Goal: Find specific page/section: Find specific page/section

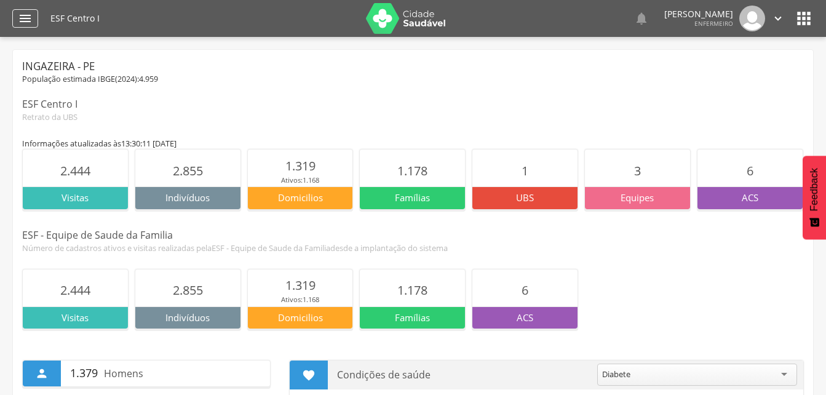
click at [32, 23] on icon "" at bounding box center [25, 18] width 15 height 15
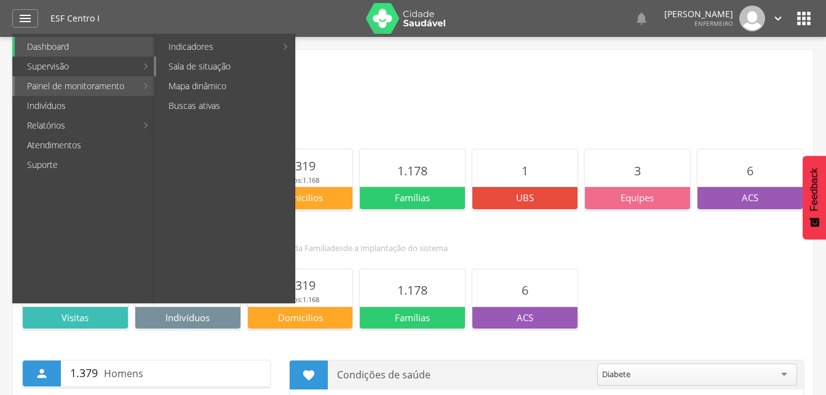
click at [204, 62] on link "Sala de situação" at bounding box center [225, 67] width 138 height 20
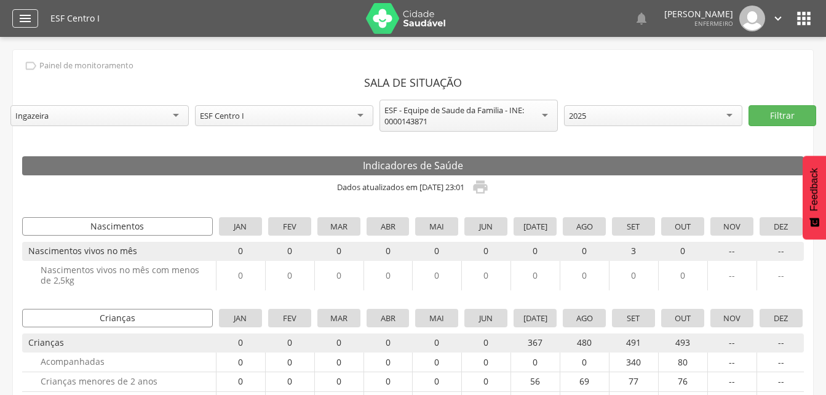
click at [19, 9] on div "" at bounding box center [25, 18] width 26 height 18
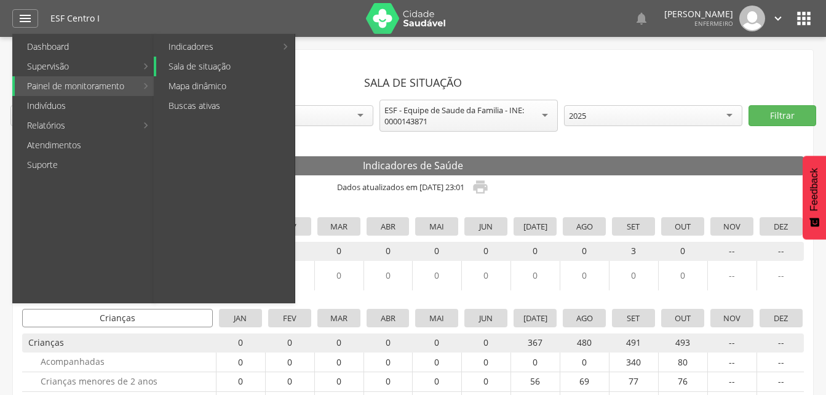
click at [197, 60] on link "Sala de situação" at bounding box center [225, 67] width 138 height 20
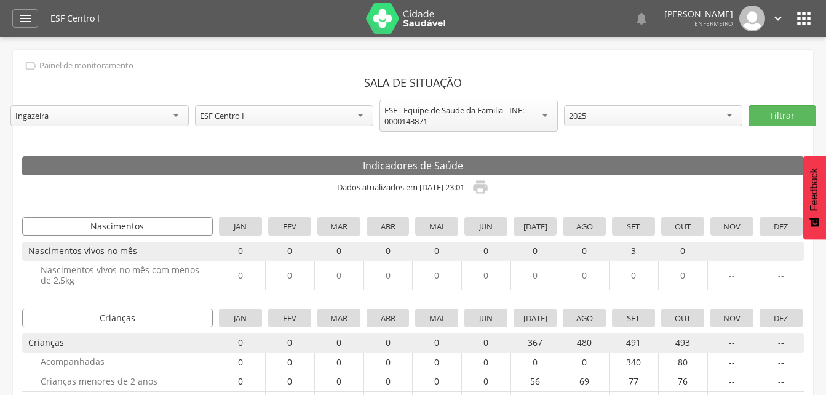
click at [694, 116] on div "2025" at bounding box center [653, 115] width 178 height 21
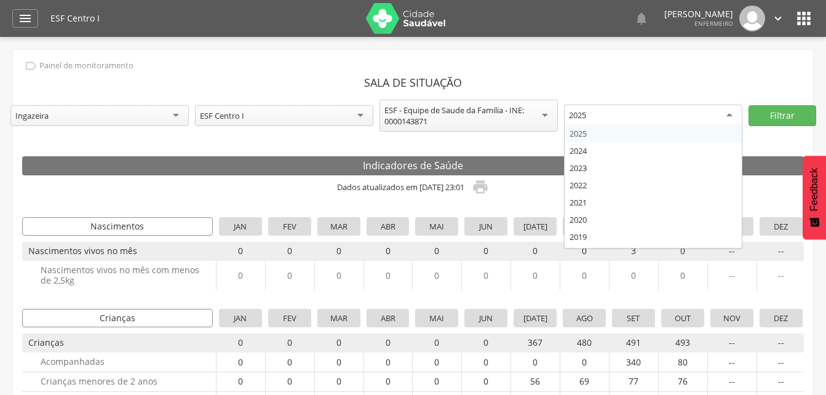
click at [356, 114] on div "ESF Centro I" at bounding box center [284, 115] width 178 height 21
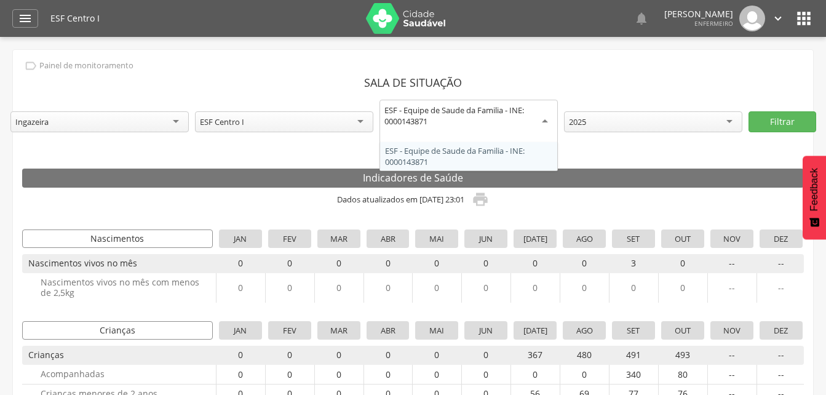
click at [459, 117] on div "ESF - Equipe de Saude da Familia - INE: 0000143871" at bounding box center [468, 116] width 169 height 22
click at [115, 121] on div "Ingazeira" at bounding box center [99, 121] width 178 height 21
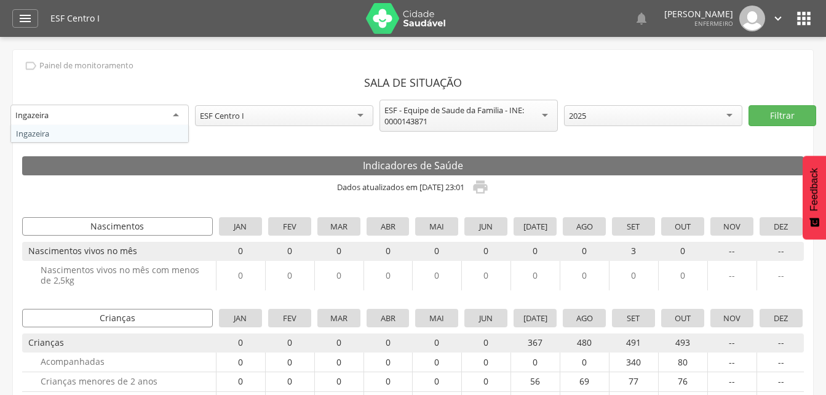
drag, startPoint x: 245, startPoint y: 76, endPoint x: 78, endPoint y: 34, distance: 172.5
click at [244, 76] on header "Sala de Situação" at bounding box center [413, 82] width 782 height 22
click at [36, 15] on div "" at bounding box center [25, 18] width 26 height 18
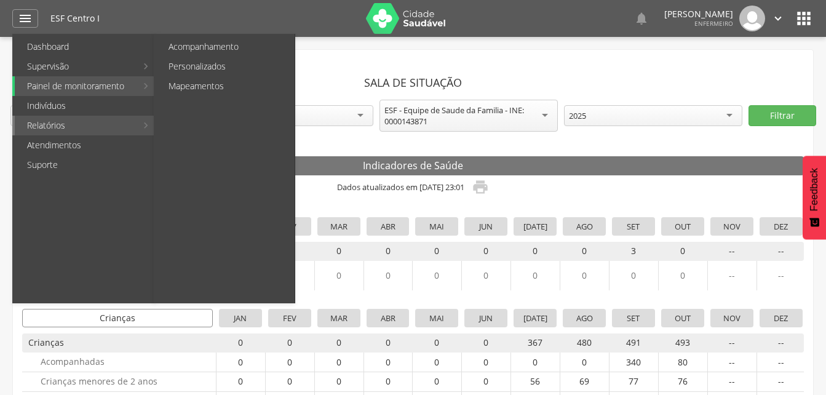
click at [84, 132] on link "Relatórios" at bounding box center [76, 126] width 122 height 20
click at [232, 85] on link "Mapeamentos" at bounding box center [225, 86] width 138 height 20
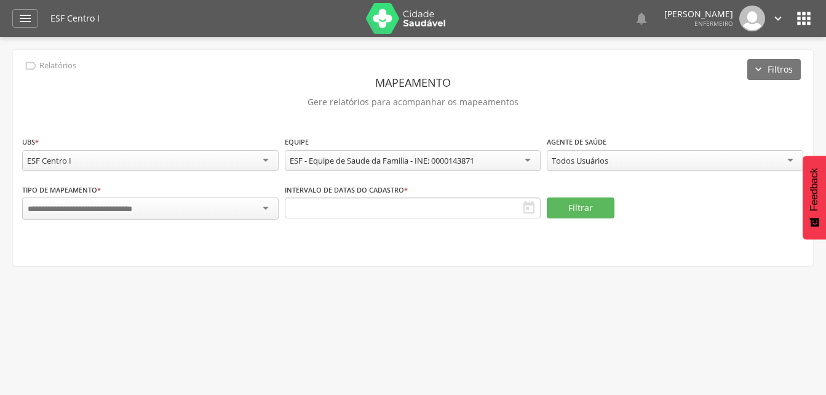
click at [33, 1] on div " Dashboard Supervisão Produtividade Mapa da Cidade App desatualizado Última si…" at bounding box center [413, 18] width 802 height 37
click at [32, 18] on icon "" at bounding box center [25, 18] width 15 height 15
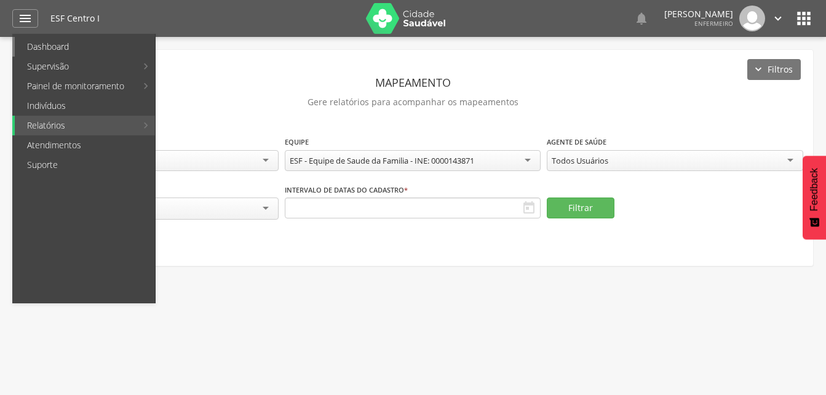
click at [51, 50] on link "Dashboard" at bounding box center [85, 47] width 140 height 20
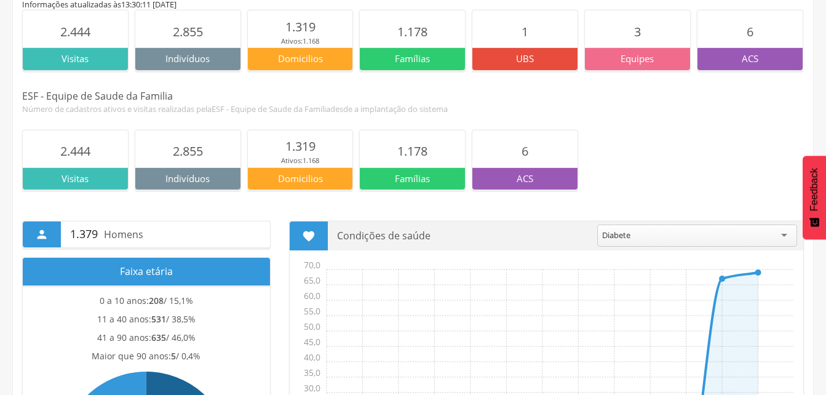
scroll to position [246, 0]
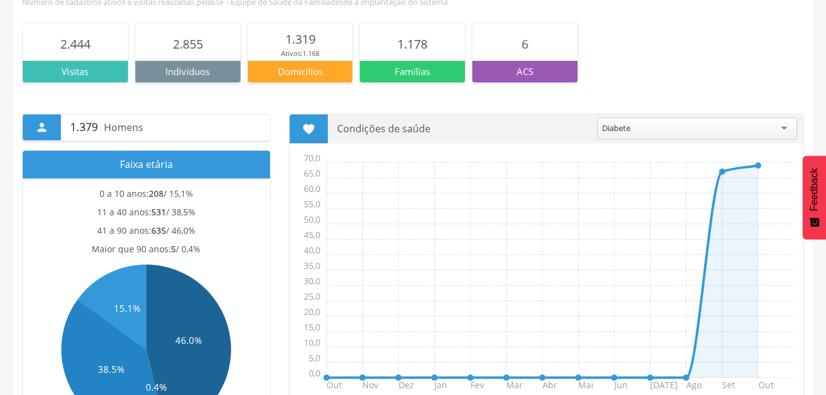
click at [507, 61] on div "ACS" at bounding box center [524, 71] width 105 height 22
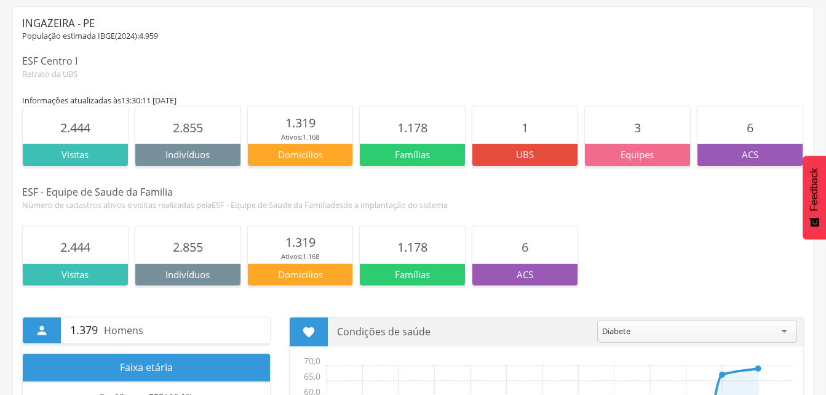
scroll to position [0, 0]
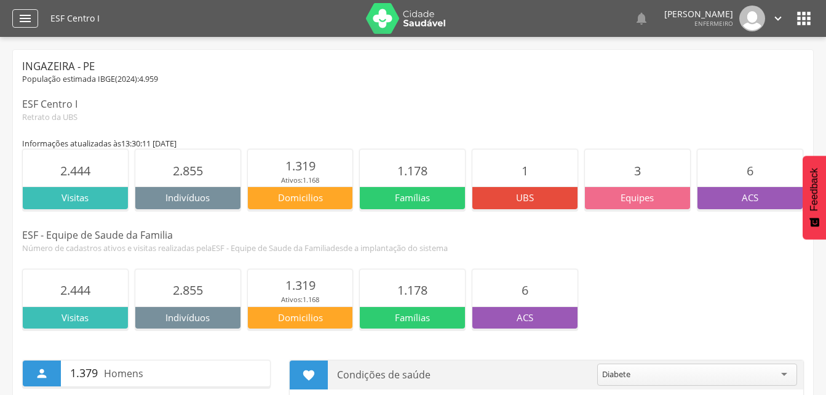
click at [28, 15] on icon "" at bounding box center [25, 18] width 15 height 15
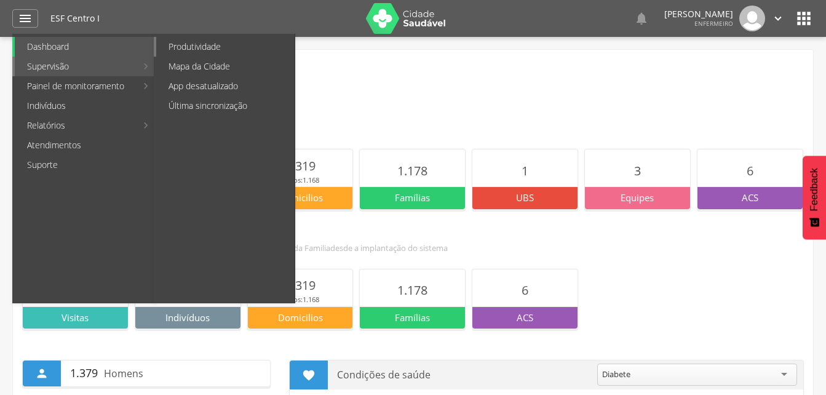
click at [189, 46] on link "Produtividade" at bounding box center [225, 47] width 138 height 20
type input "**********"
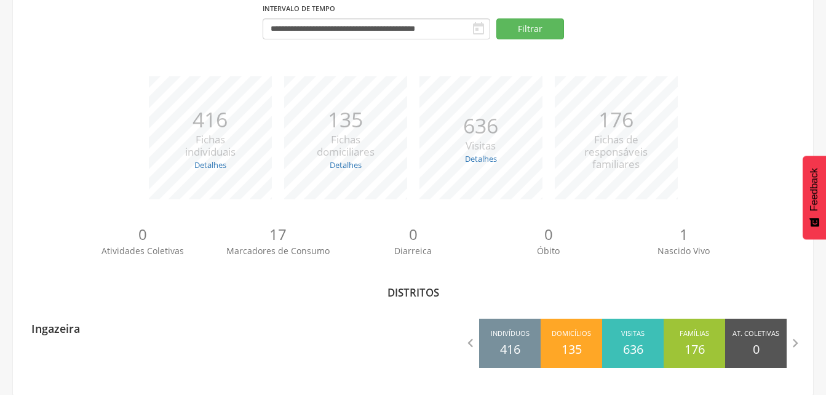
scroll to position [114, 0]
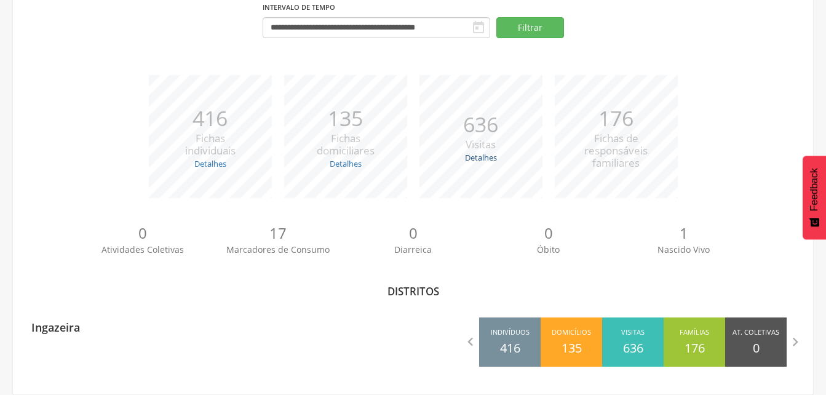
click at [485, 155] on link "Detalhes" at bounding box center [481, 157] width 32 height 11
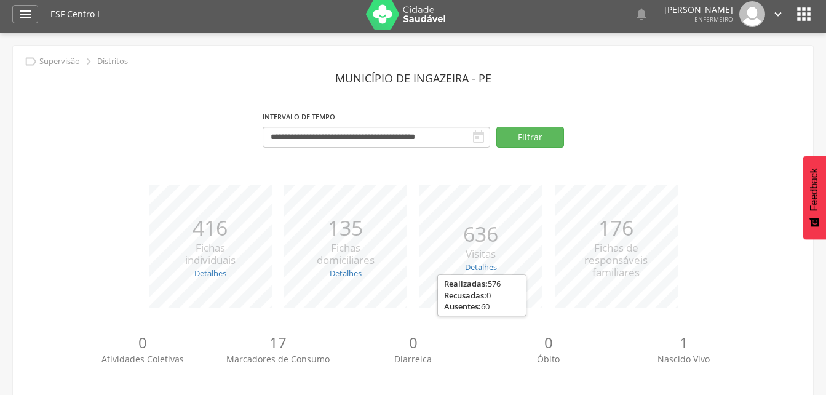
scroll to position [0, 0]
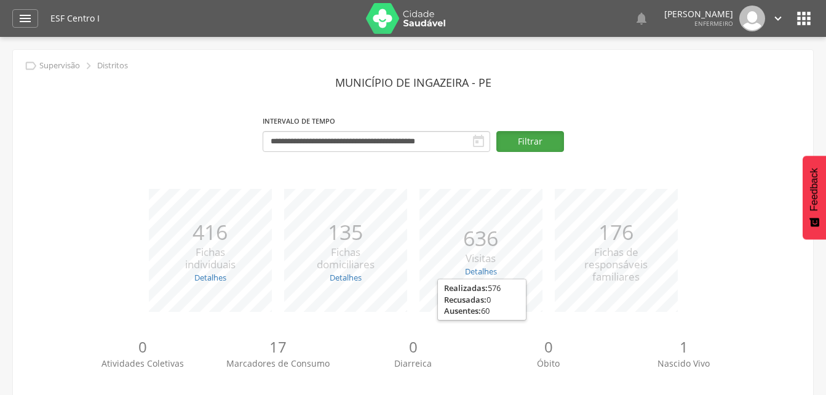
click at [504, 137] on button "Filtrar" at bounding box center [530, 141] width 68 height 21
click at [17, 12] on div "" at bounding box center [25, 18] width 26 height 18
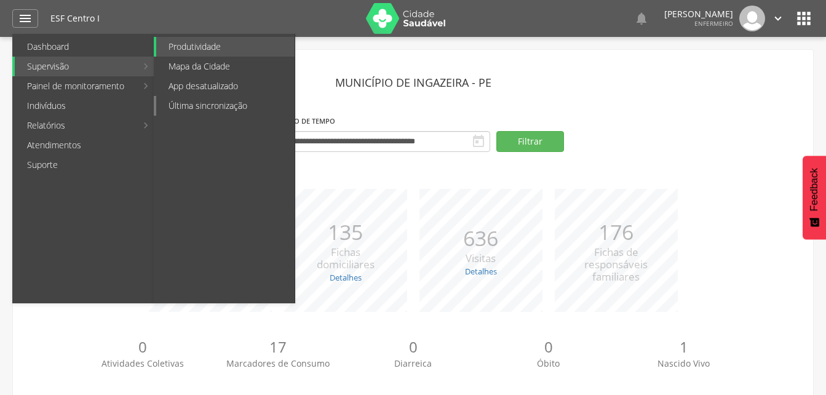
click at [247, 105] on link "Última sincronização" at bounding box center [225, 106] width 138 height 20
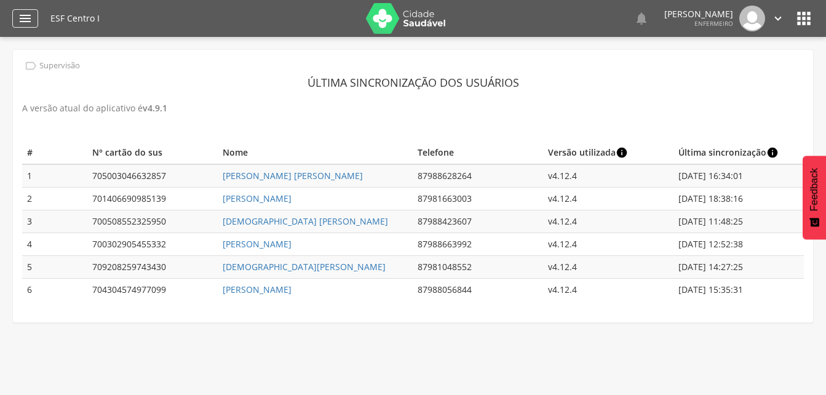
click at [29, 17] on icon "" at bounding box center [25, 18] width 15 height 15
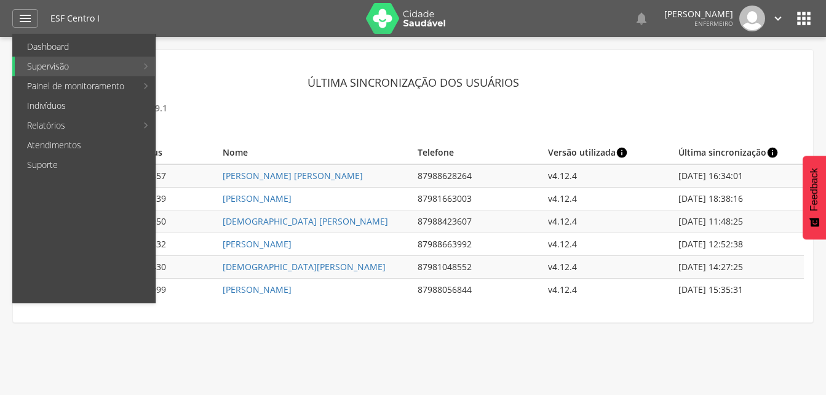
click at [130, 47] on link "Dashboard" at bounding box center [85, 47] width 140 height 20
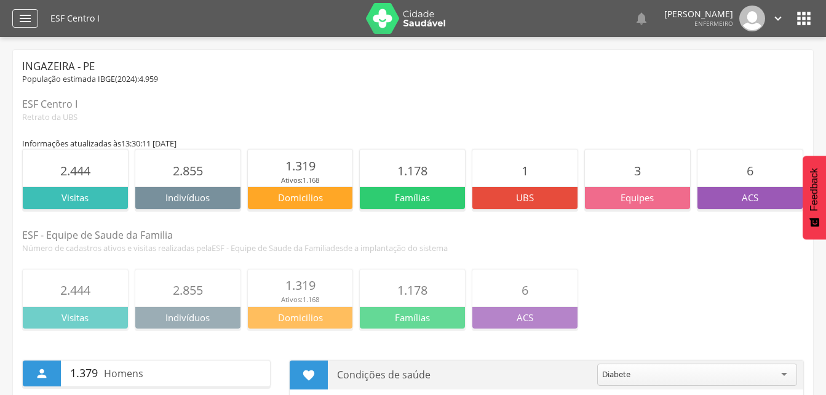
click at [21, 18] on icon "" at bounding box center [25, 18] width 15 height 15
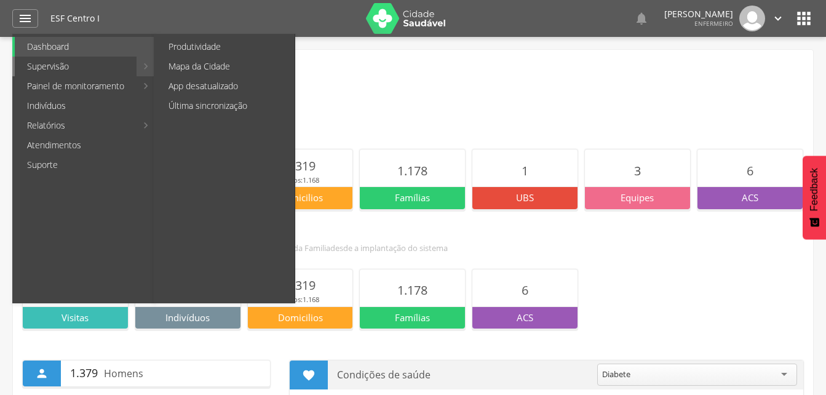
click at [90, 70] on link "Supervisão" at bounding box center [76, 67] width 122 height 20
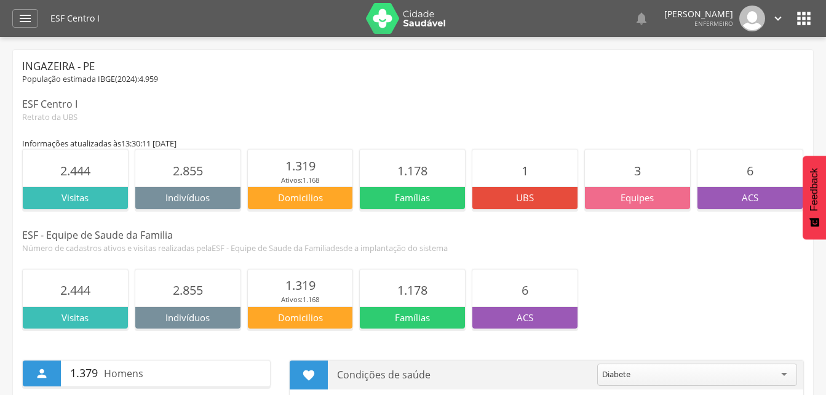
click at [29, 17] on icon "" at bounding box center [25, 18] width 15 height 15
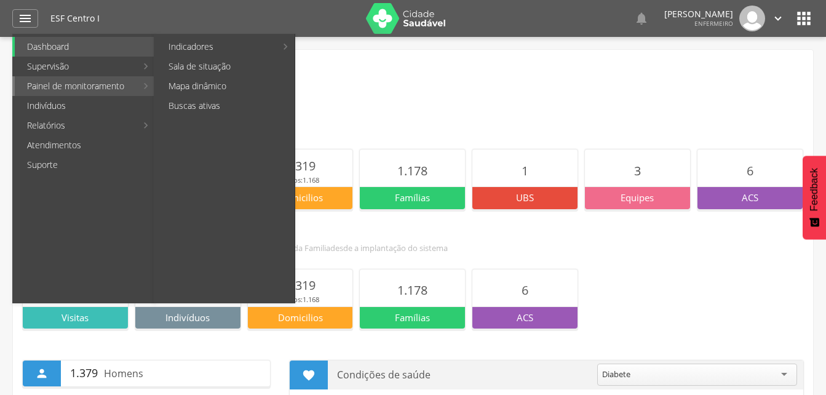
click at [66, 88] on link "Painel de monitoramento" at bounding box center [76, 86] width 122 height 20
click at [68, 88] on link "Painel de monitoramento" at bounding box center [76, 86] width 122 height 20
click at [247, 59] on link "Sala de situação" at bounding box center [225, 67] width 138 height 20
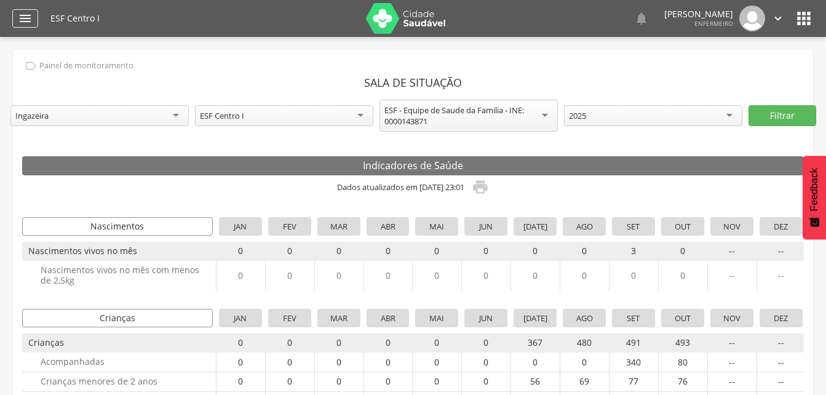
click at [33, 18] on div "" at bounding box center [25, 18] width 26 height 18
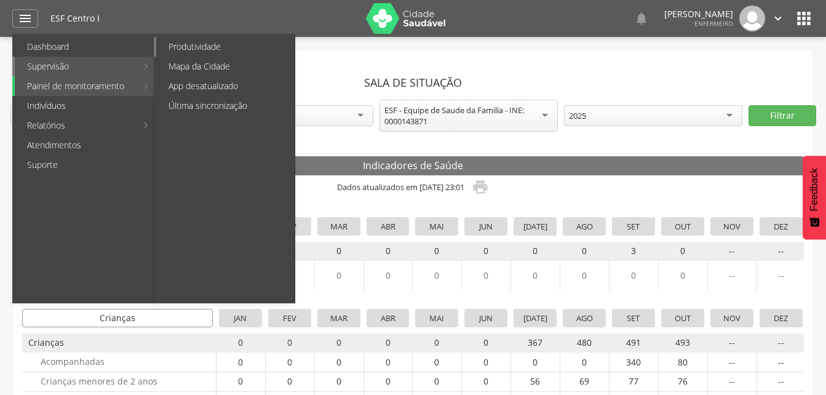
click at [201, 46] on link "Produtividade" at bounding box center [225, 47] width 138 height 20
type input "**********"
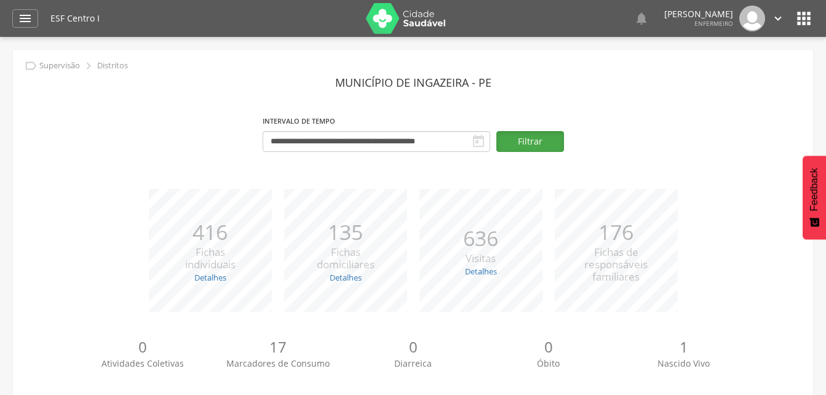
click at [523, 148] on button "Filtrar" at bounding box center [530, 141] width 68 height 21
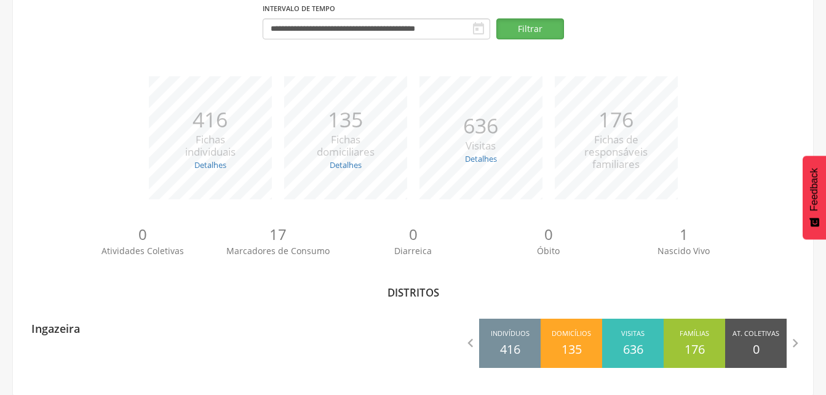
scroll to position [114, 0]
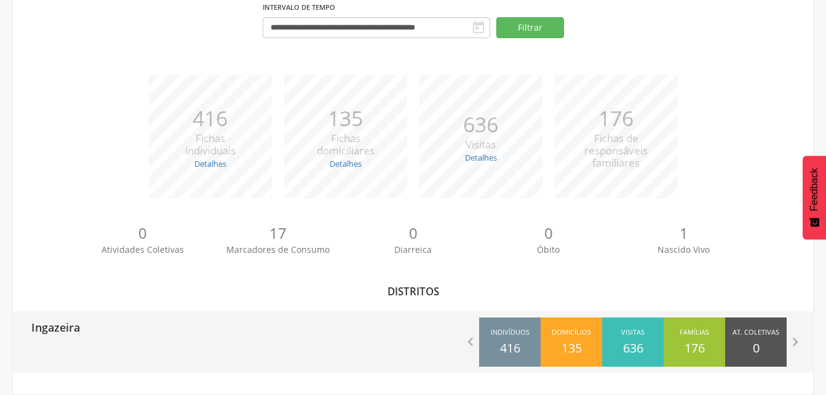
click at [440, 336] on div " Indivíduos 416 Domicílios 135 Visitas 636 Famílias 176 At. Coletivas 0 M. Con…" at bounding box center [613, 342] width 400 height 62
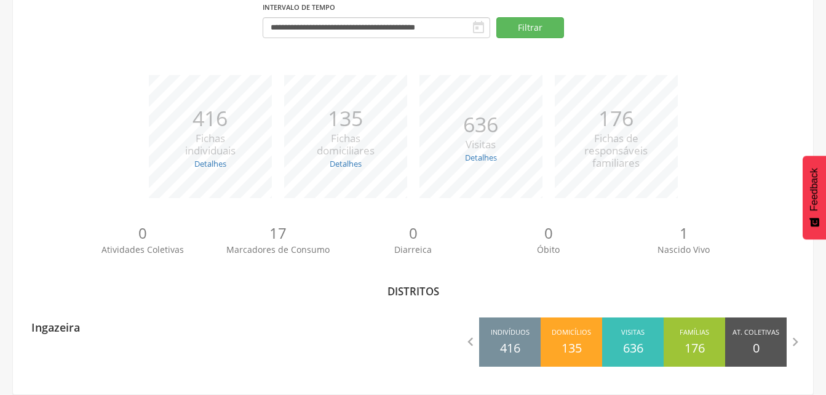
click at [680, 240] on p "1" at bounding box center [683, 233] width 135 height 21
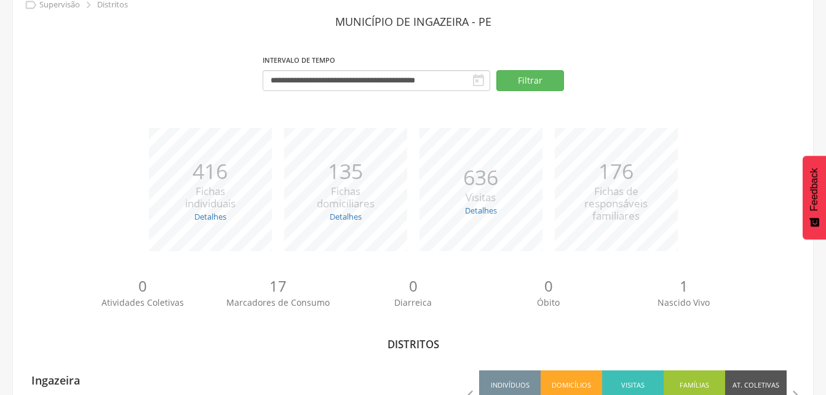
scroll to position [0, 0]
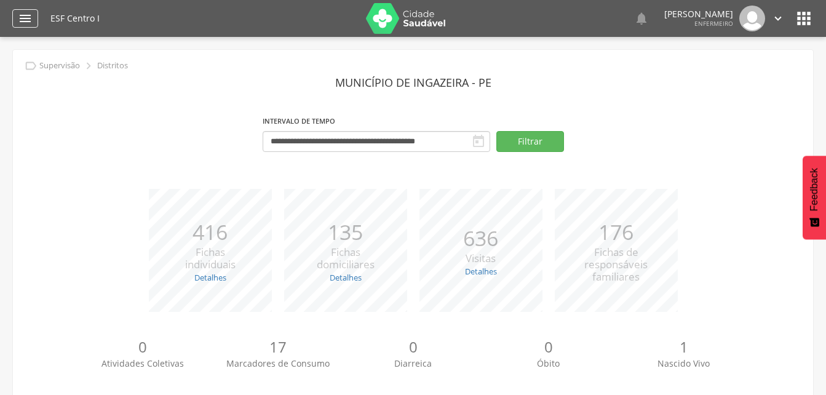
click at [21, 14] on icon "" at bounding box center [25, 18] width 15 height 15
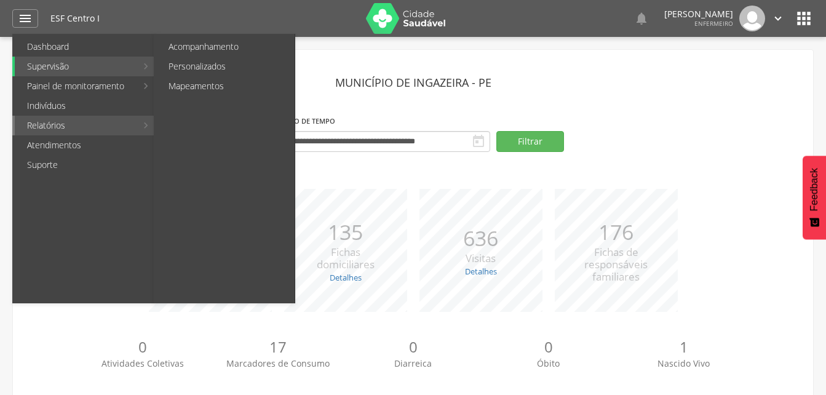
click at [91, 122] on link "Relatórios" at bounding box center [76, 126] width 122 height 20
click at [203, 70] on link "Personalizados" at bounding box center [225, 67] width 138 height 20
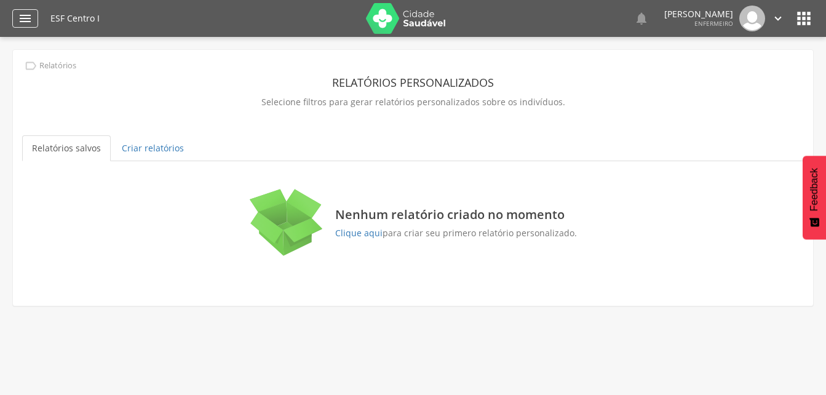
click at [22, 20] on icon "" at bounding box center [25, 18] width 15 height 15
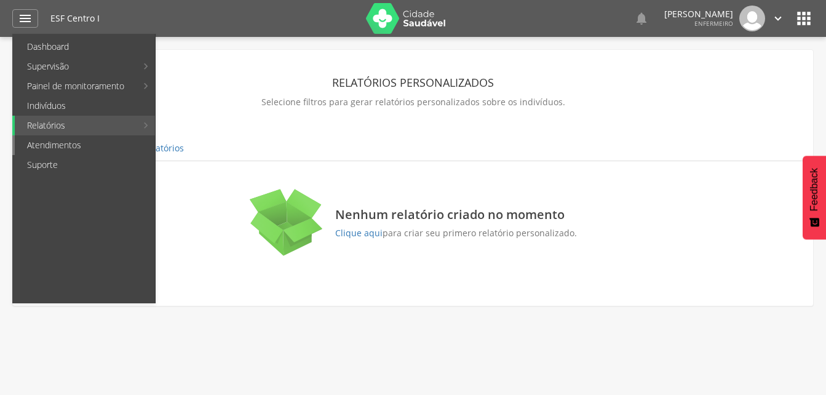
click at [108, 149] on link "Atendimentos" at bounding box center [85, 145] width 140 height 20
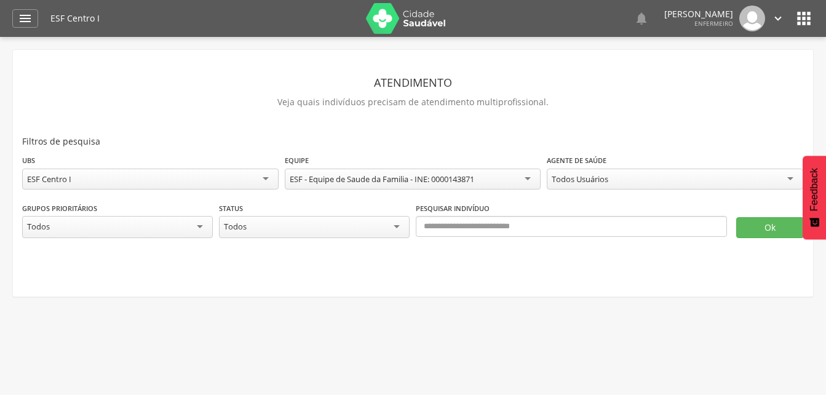
click at [625, 193] on div "**********" at bounding box center [413, 178] width 782 height 48
click at [613, 181] on div "Todos Usuários" at bounding box center [675, 179] width 257 height 21
click at [775, 234] on button "Ok" at bounding box center [770, 227] width 68 height 21
click at [12, 18] on header " Dashboard Supervisão Produtividade Mapa da Cidade App desatualizado Última si…" at bounding box center [413, 18] width 826 height 37
click at [24, 22] on icon "" at bounding box center [25, 18] width 15 height 15
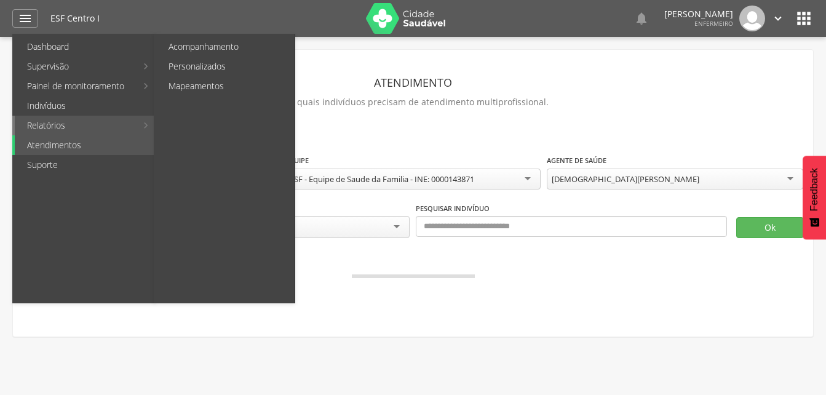
click at [89, 129] on link "Relatórios" at bounding box center [76, 126] width 122 height 20
click at [233, 83] on link "Mapeamentos" at bounding box center [225, 86] width 138 height 20
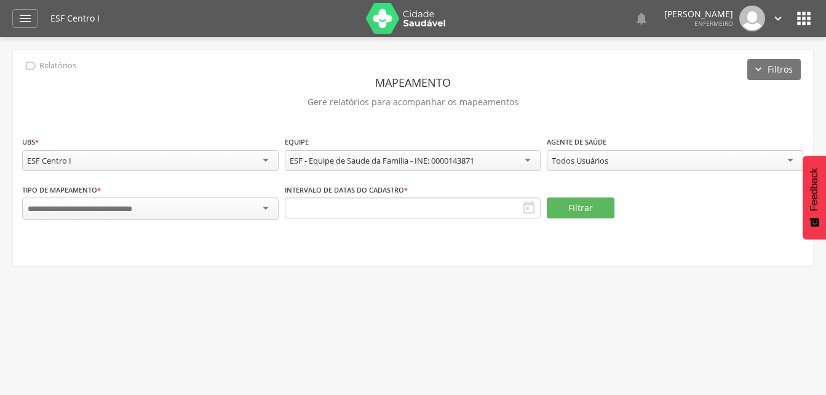
click at [39, 20] on div " Dashboard Supervisão Produtividade Mapa da Cidade App desatualizado Última si…" at bounding box center [413, 18] width 802 height 37
click at [25, 15] on icon "" at bounding box center [25, 18] width 15 height 15
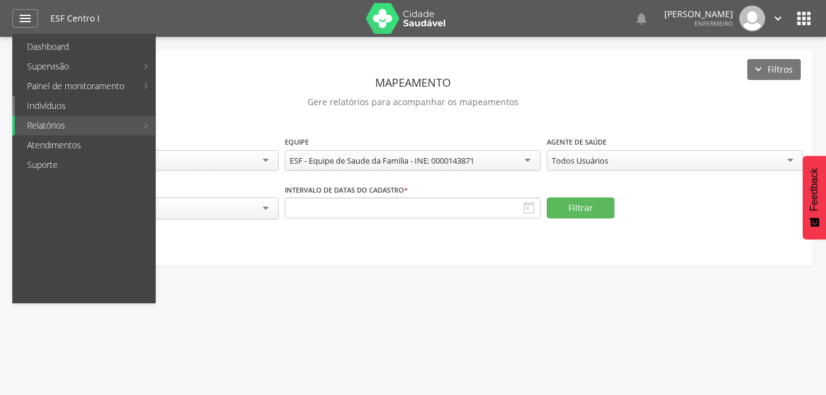
click at [65, 106] on link "Indivíduos" at bounding box center [85, 106] width 140 height 20
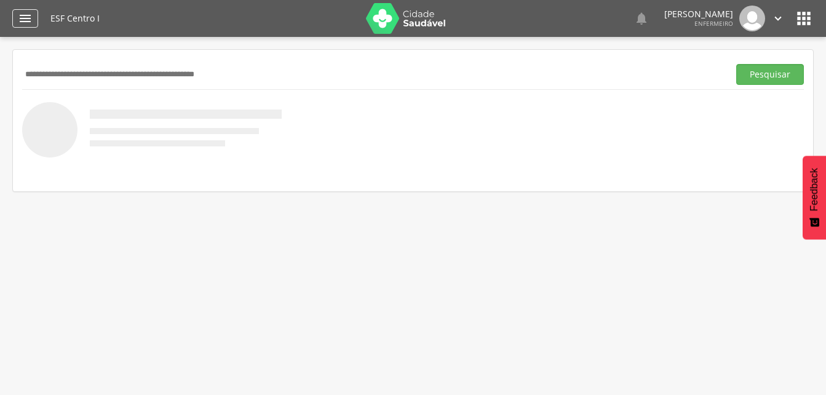
click at [26, 14] on icon "" at bounding box center [25, 18] width 15 height 15
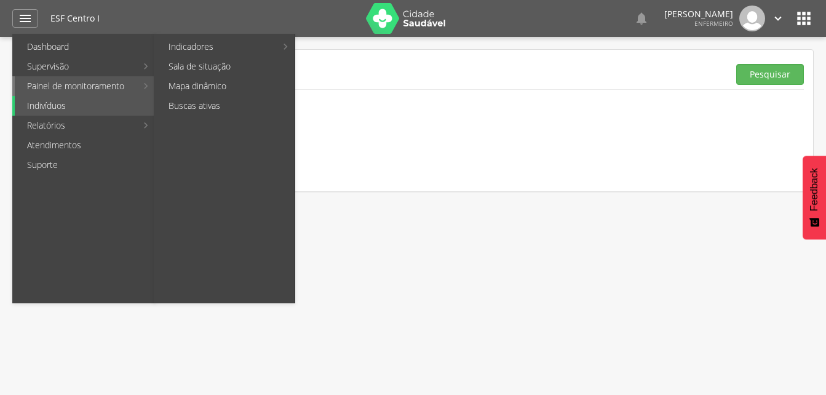
click at [65, 92] on link "Painel de monitoramento" at bounding box center [76, 86] width 122 height 20
click at [234, 104] on link "Buscas ativas" at bounding box center [225, 106] width 138 height 20
type input "**********"
